Goal: Transaction & Acquisition: Purchase product/service

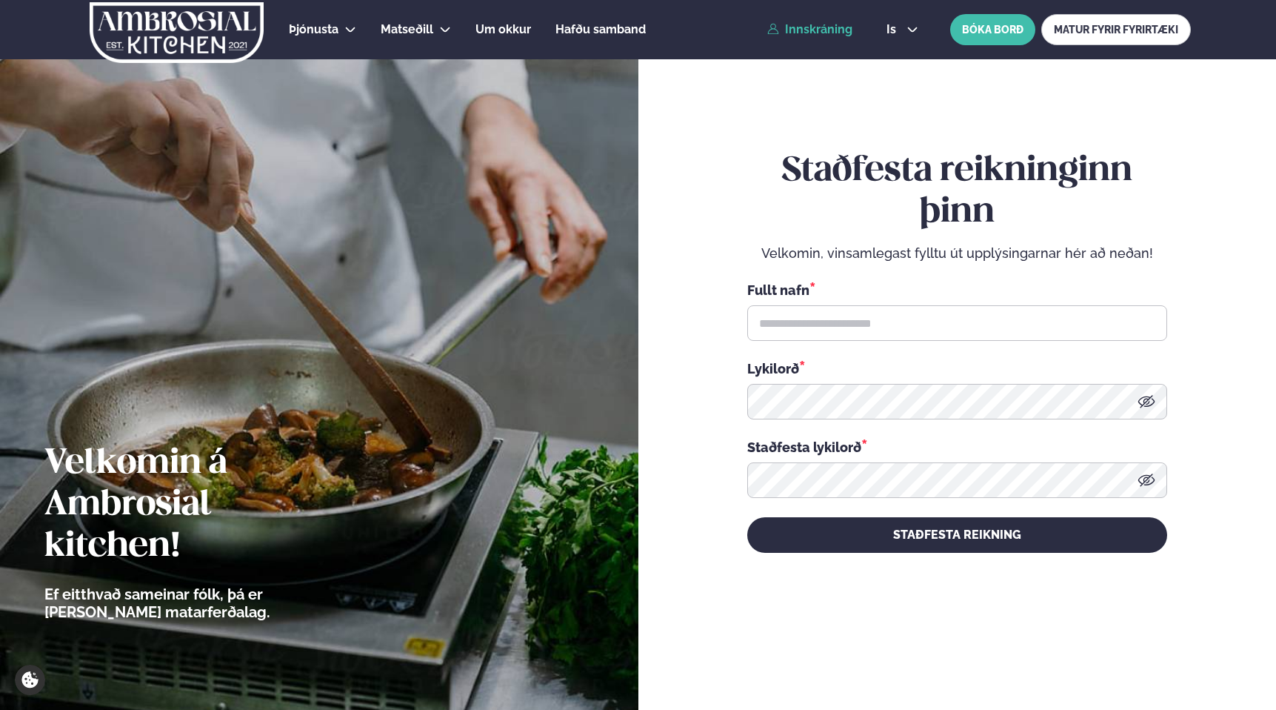
click at [810, 33] on link "Innskráning" at bounding box center [809, 29] width 85 height 13
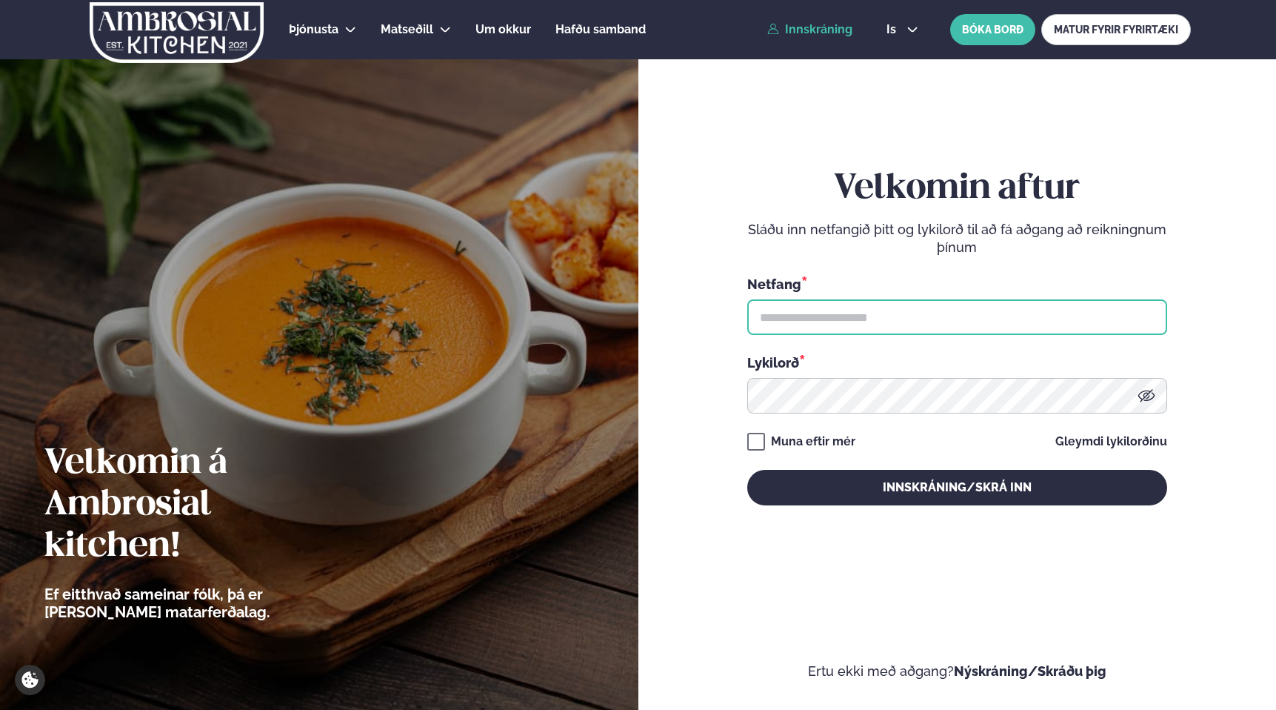
type input "**********"
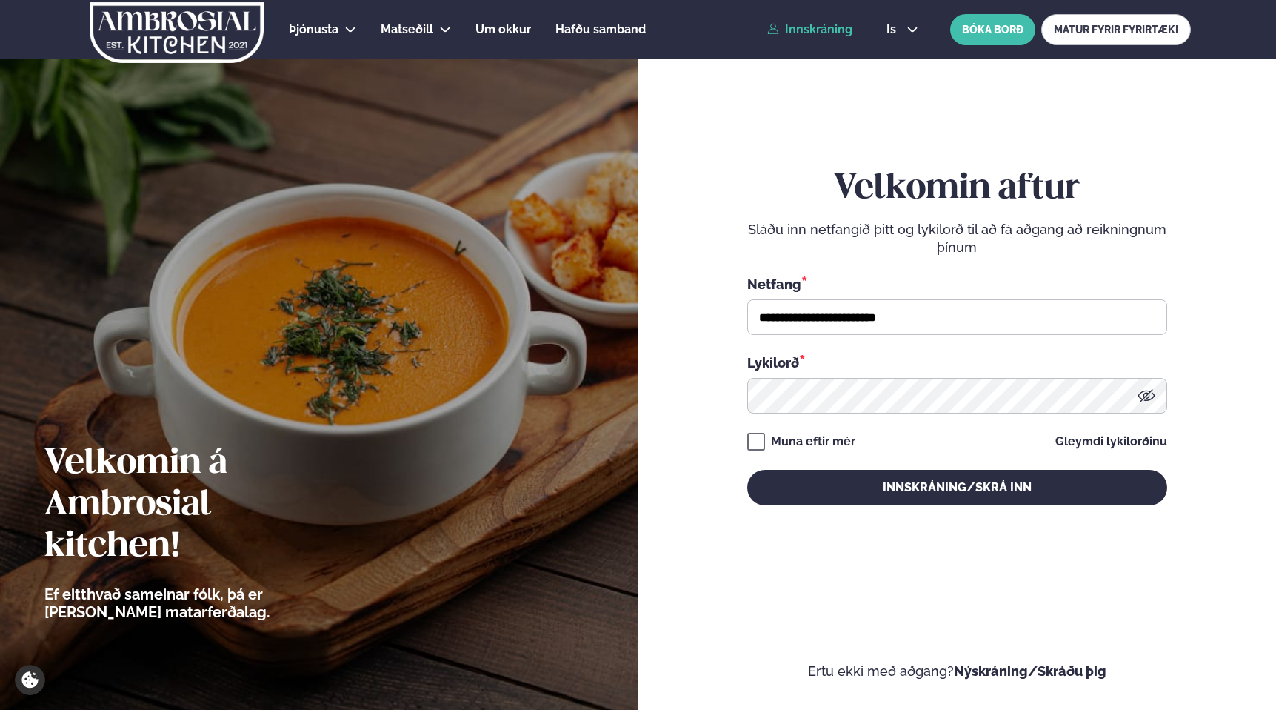
click at [809, 36] on link "Innskráning" at bounding box center [809, 29] width 85 height 13
click at [937, 511] on div "**********" at bounding box center [957, 336] width 420 height 627
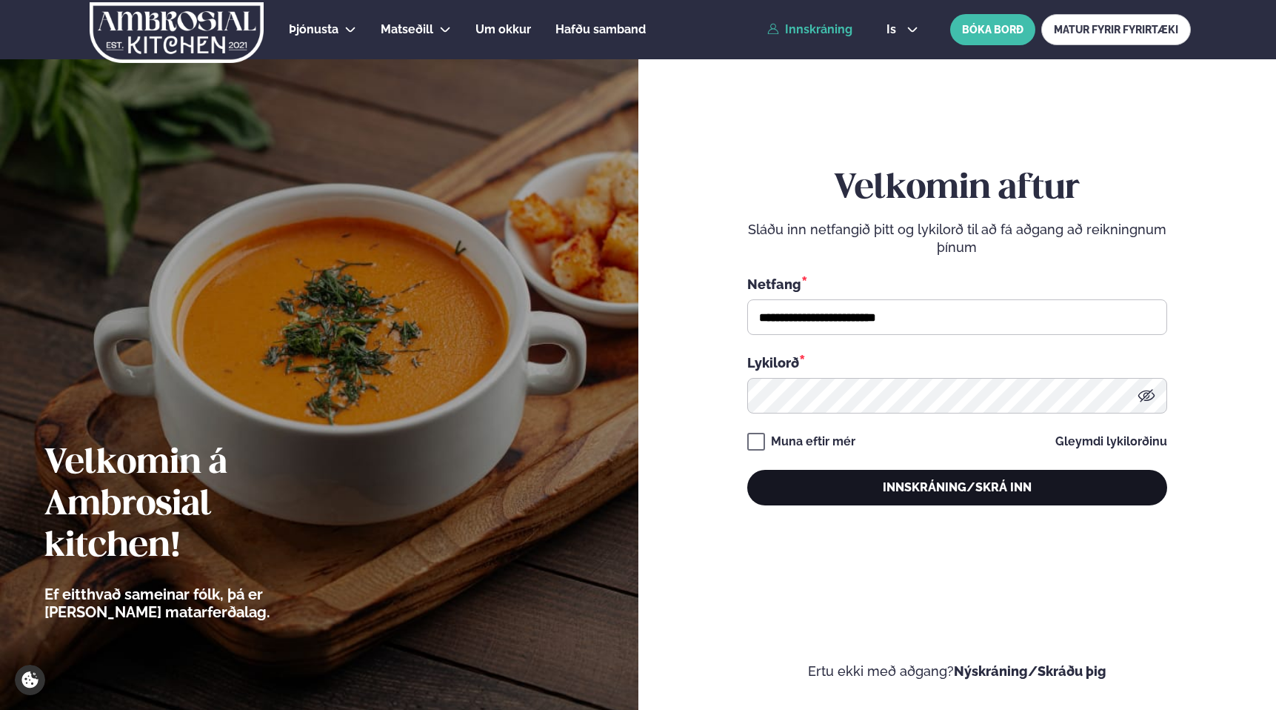
click at [952, 500] on button "Innskráning/Skrá inn" at bounding box center [957, 488] width 420 height 36
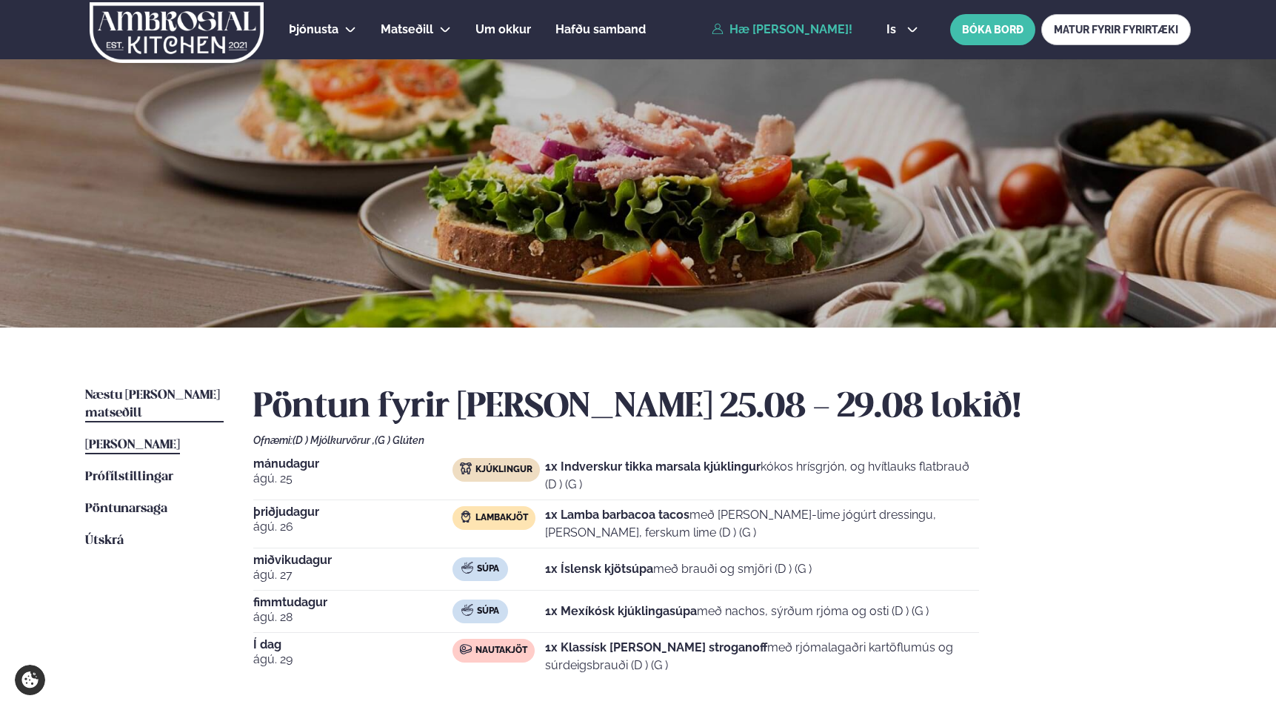
click at [158, 400] on span "Næstu [PERSON_NAME] matseðill" at bounding box center [152, 404] width 135 height 30
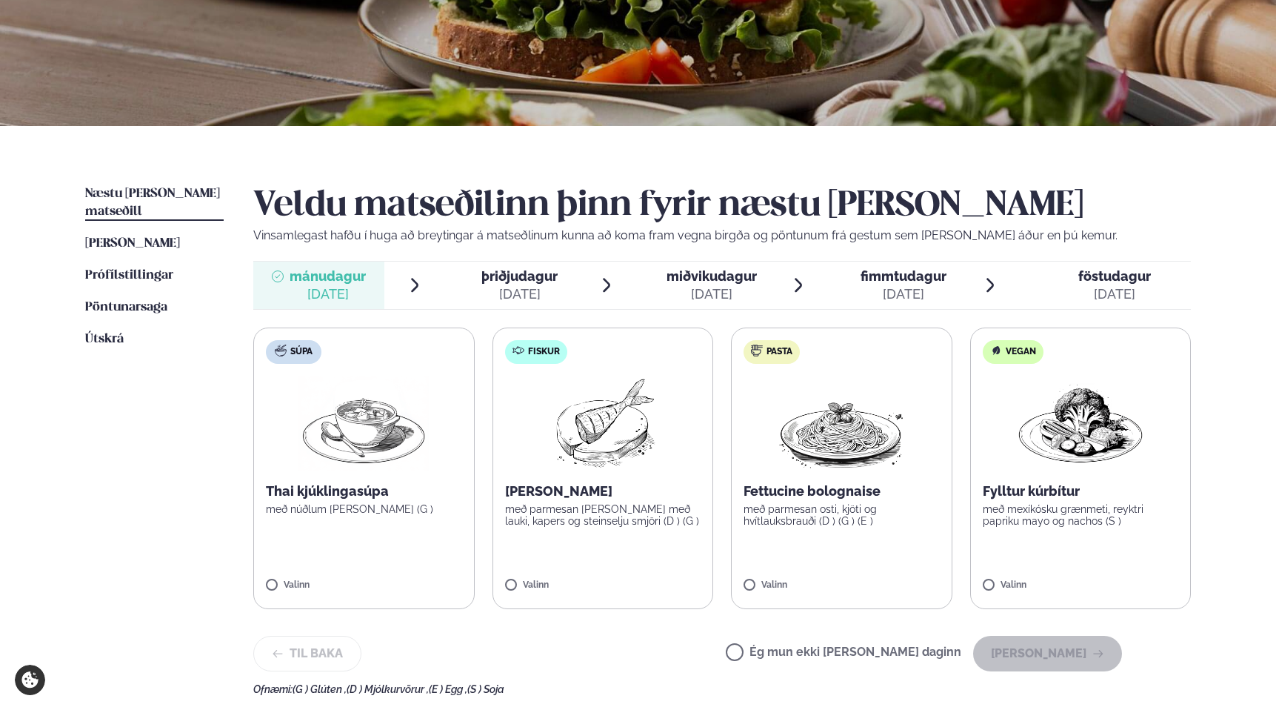
scroll to position [210, 0]
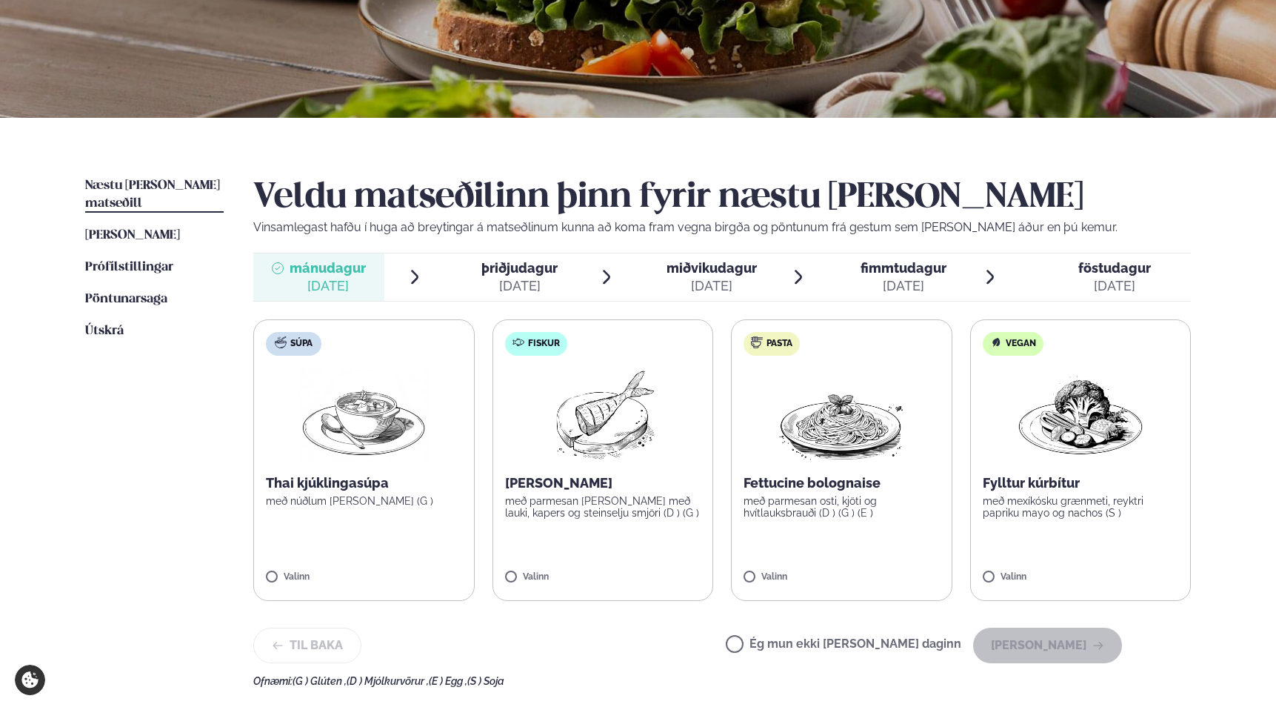
click at [840, 475] on p "Fettucine bolognaise" at bounding box center [842, 483] width 196 height 18
click at [1061, 652] on button "[PERSON_NAME]" at bounding box center [1047, 645] width 149 height 36
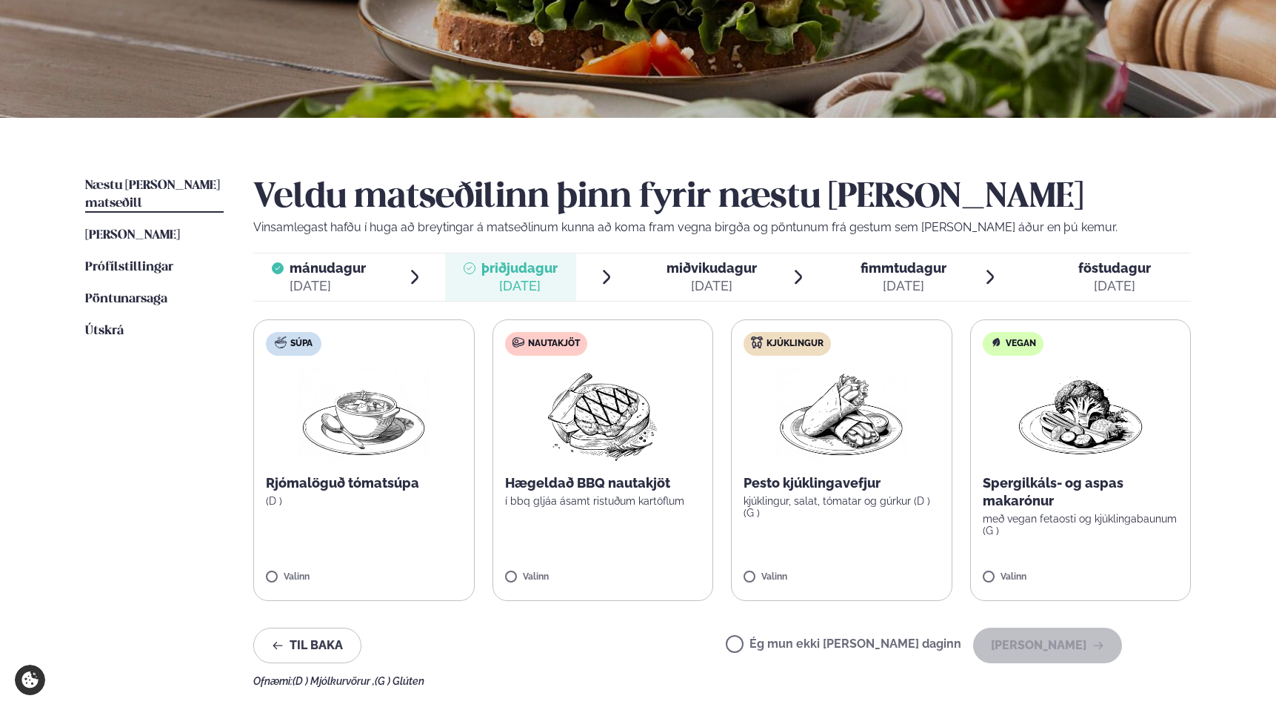
click at [596, 474] on p "Hægeldað BBQ nautakjöt" at bounding box center [603, 483] width 196 height 18
click at [1021, 646] on button "[PERSON_NAME]" at bounding box center [1047, 645] width 149 height 36
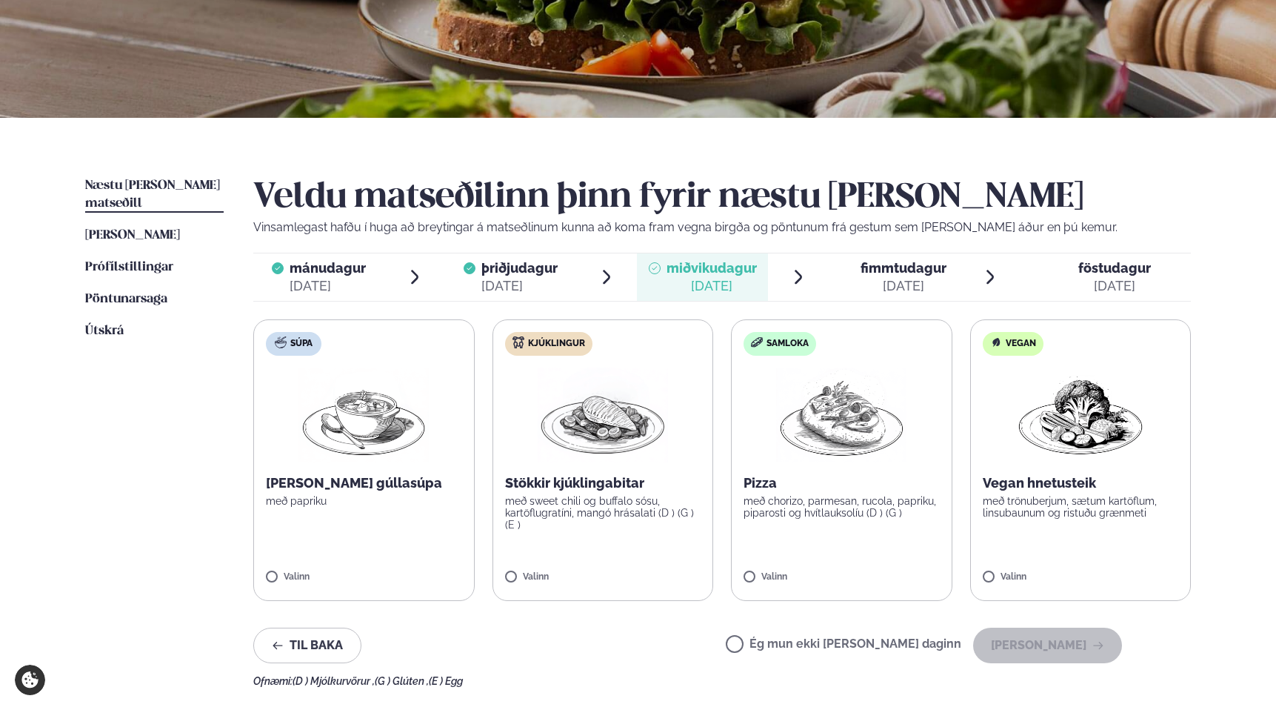
click at [380, 481] on p "[PERSON_NAME] gúllasúpa" at bounding box center [364, 483] width 196 height 18
click at [1059, 656] on button "[PERSON_NAME]" at bounding box center [1047, 645] width 149 height 36
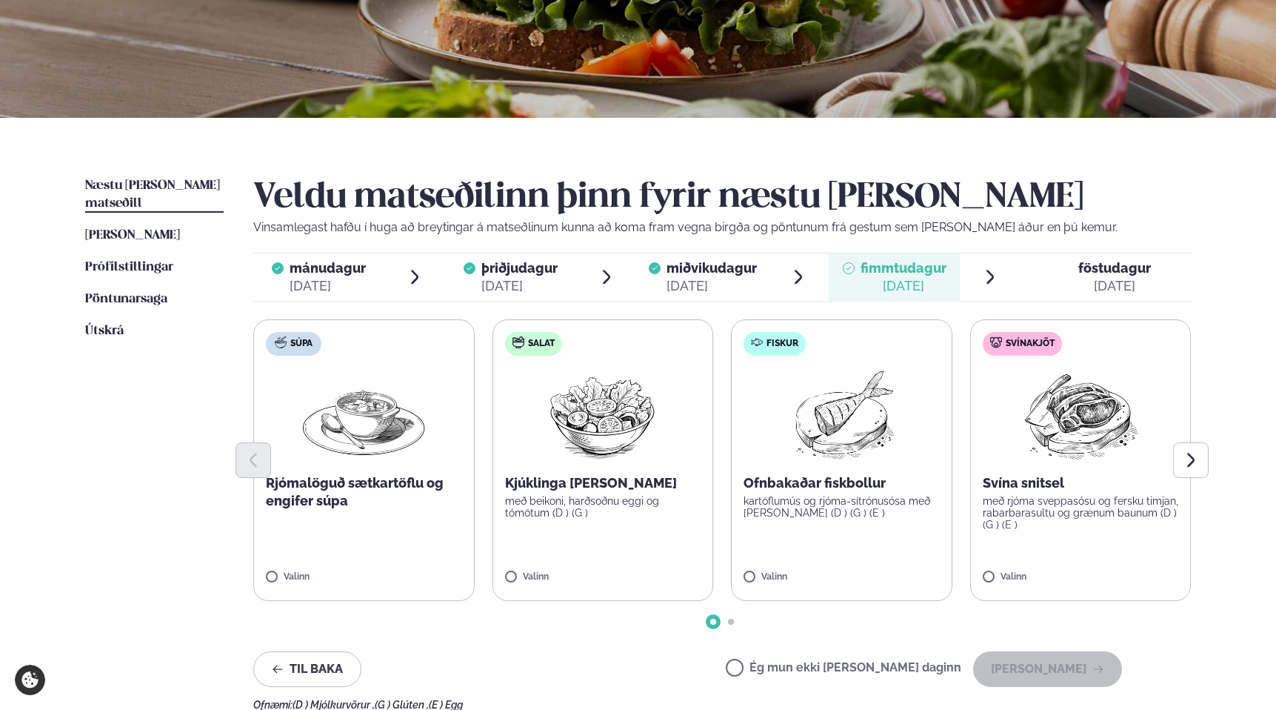
click at [807, 495] on p "kartöflumús og rjóma-sítrónusósa með [PERSON_NAME] (D ) (G ) (E )" at bounding box center [842, 507] width 196 height 24
click at [817, 496] on p "kartöflumús og rjóma-sítrónusósa með [PERSON_NAME] (D ) (G ) (E )" at bounding box center [842, 507] width 196 height 24
click at [1041, 479] on p "Svína snitsel" at bounding box center [1081, 483] width 196 height 18
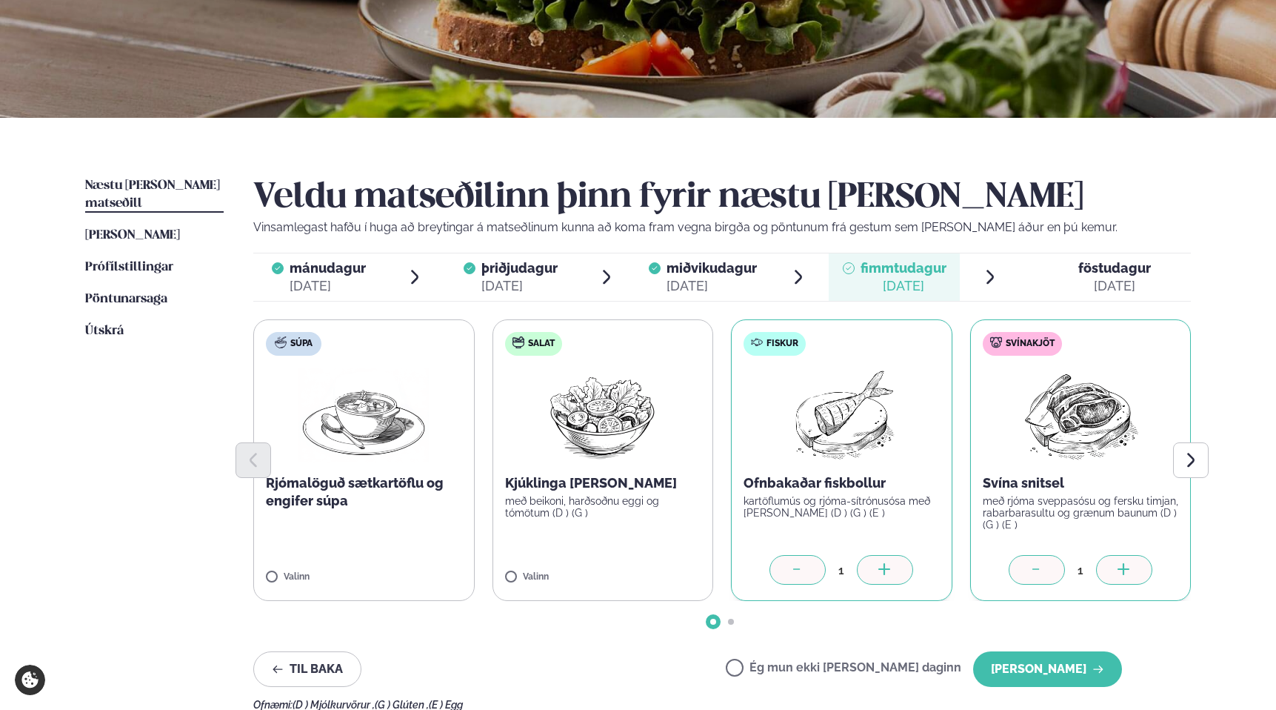
click at [805, 572] on div at bounding box center [798, 570] width 56 height 30
click at [1067, 671] on button "[PERSON_NAME]" at bounding box center [1047, 669] width 149 height 36
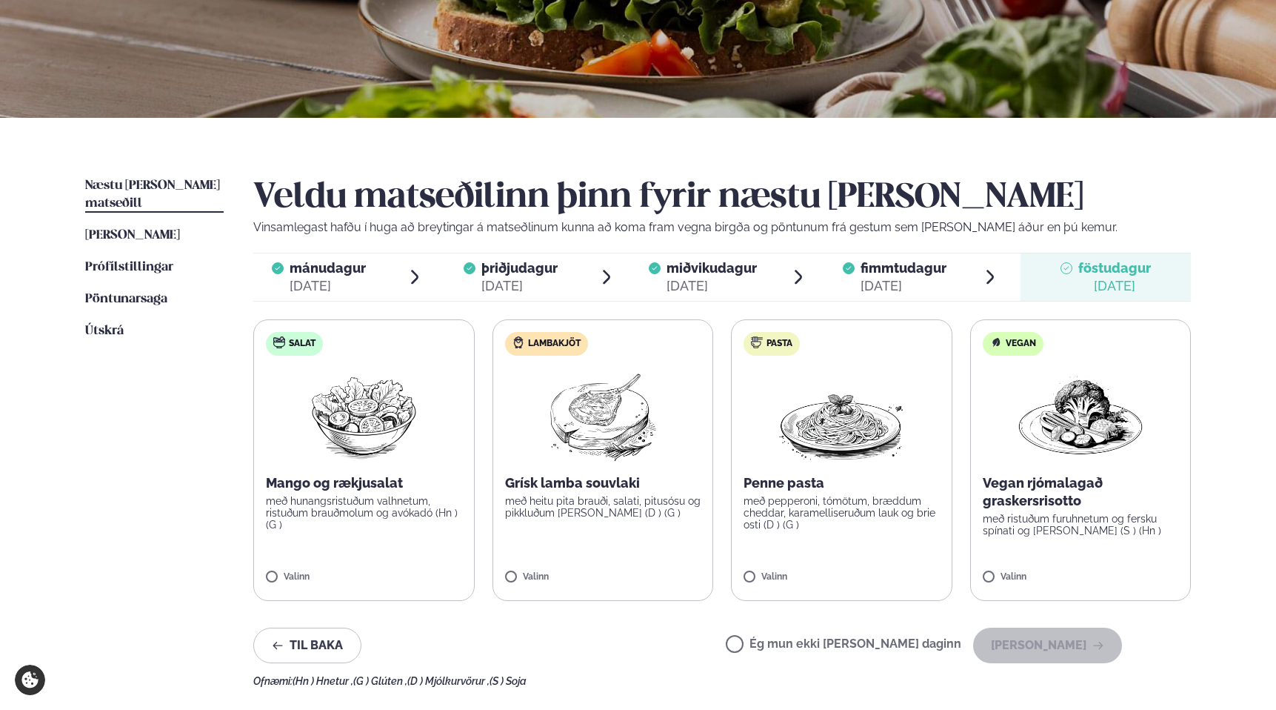
click at [588, 427] on img at bounding box center [602, 414] width 131 height 95
click at [1057, 651] on button "[PERSON_NAME]" at bounding box center [1047, 645] width 149 height 36
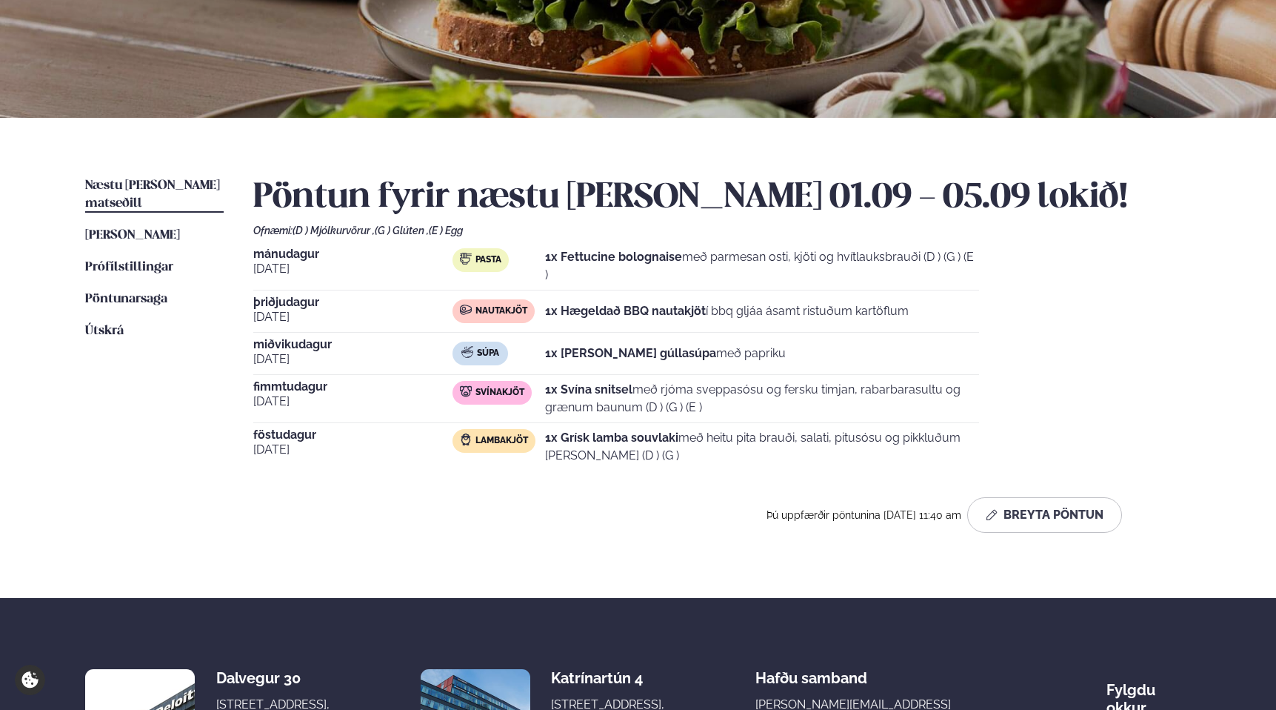
click at [1169, 390] on div "[DATE] Pasta 1x Fettucine bolognaise með parmesan osti, kjöti og hvítlauksbrauð…" at bounding box center [722, 359] width 938 height 222
